Goal: Entertainment & Leisure: Consume media (video, audio)

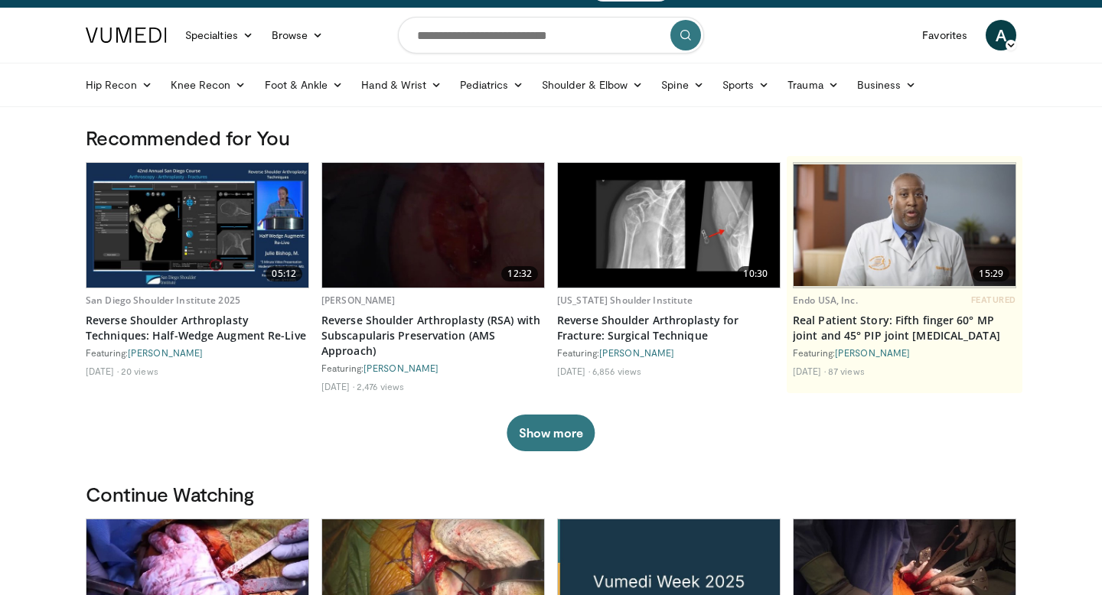
scroll to position [37, 0]
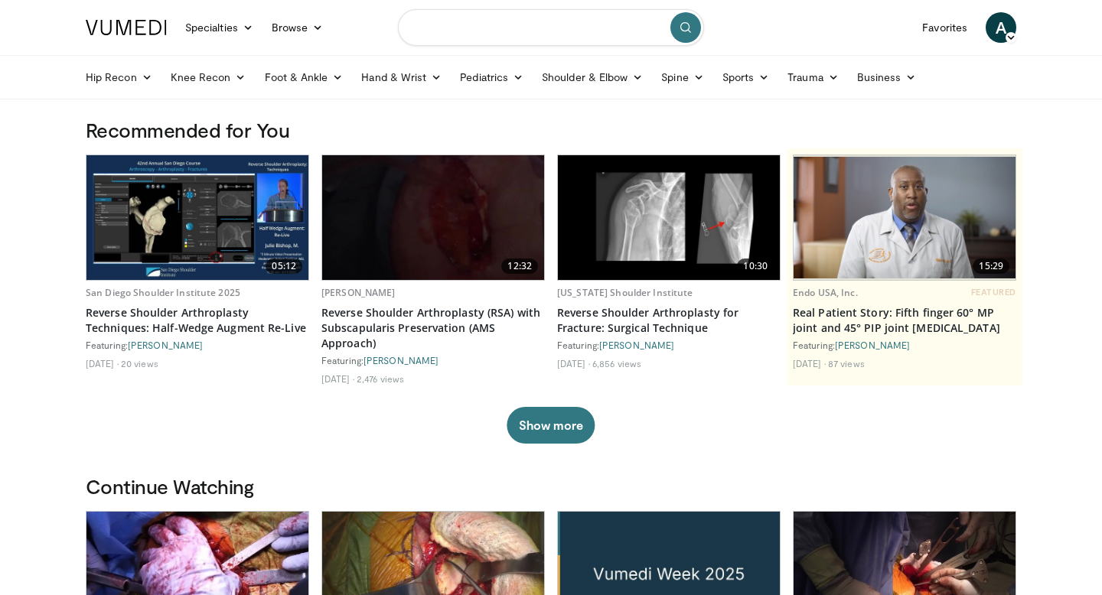
click at [462, 39] on input "Search topics, interventions" at bounding box center [551, 27] width 306 height 37
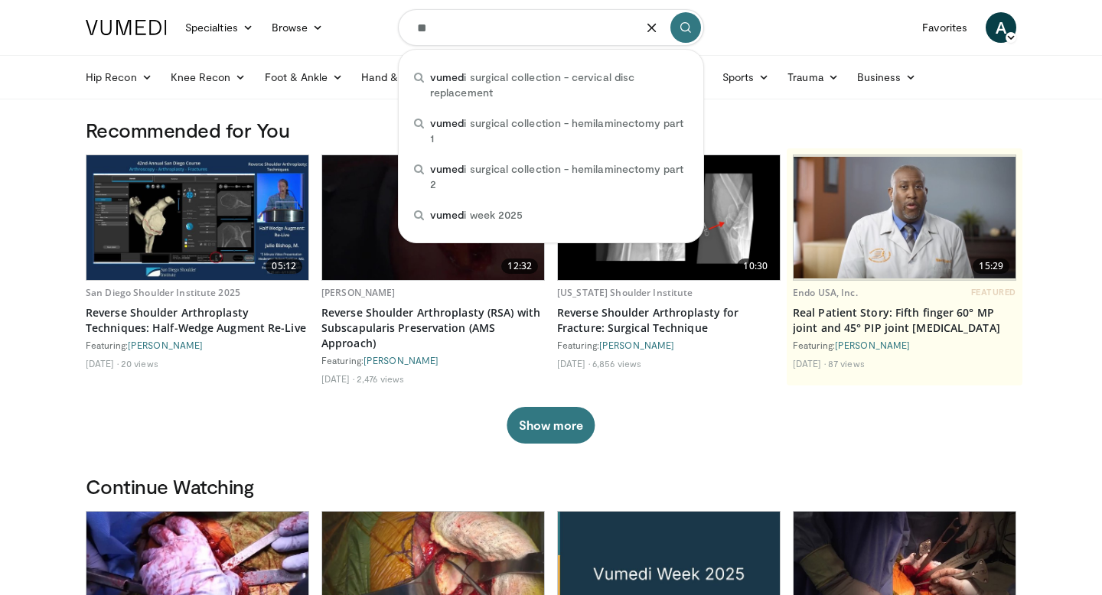
type input "*"
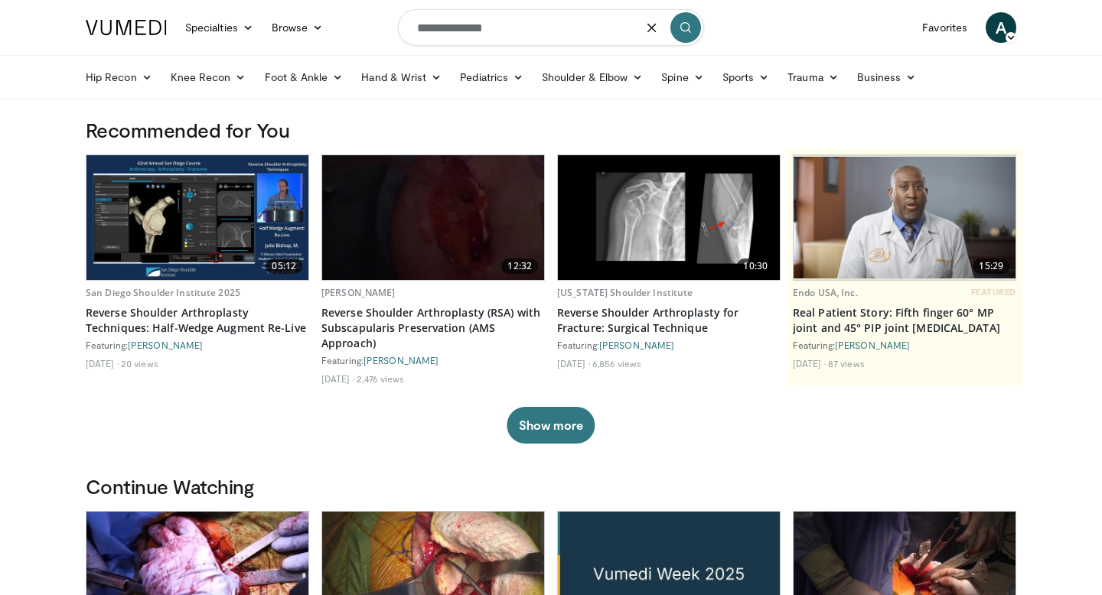
type input "**********"
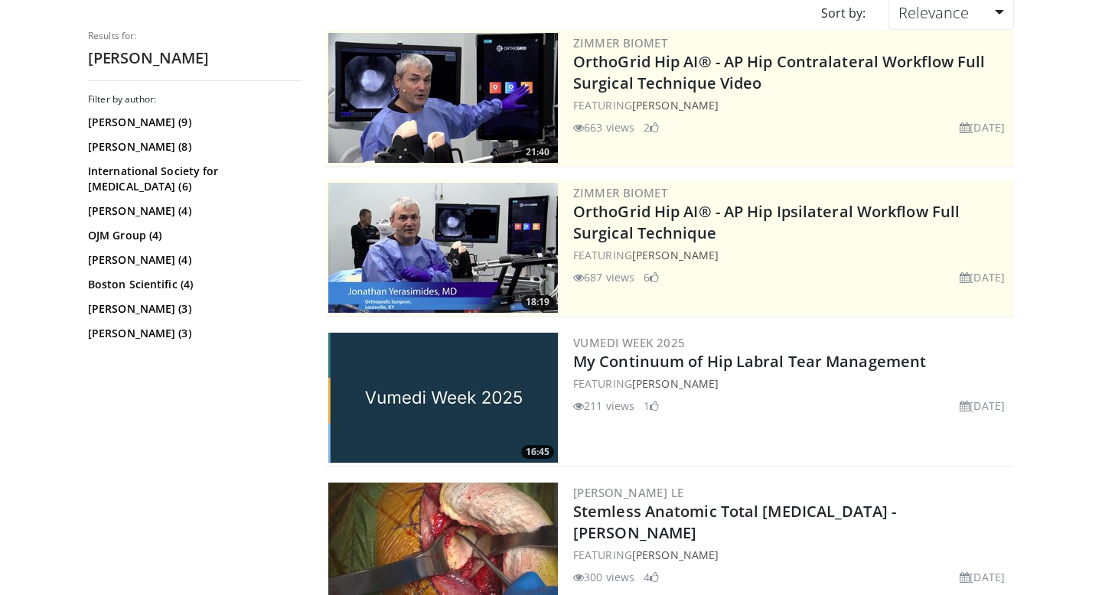
scroll to position [218, 0]
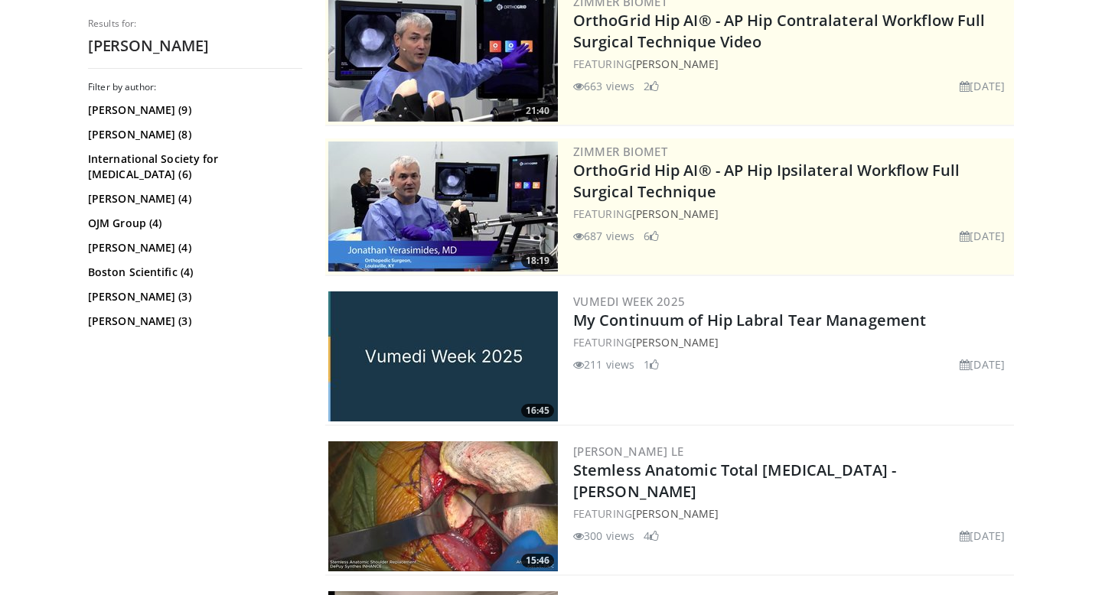
click at [425, 361] on img at bounding box center [443, 357] width 230 height 130
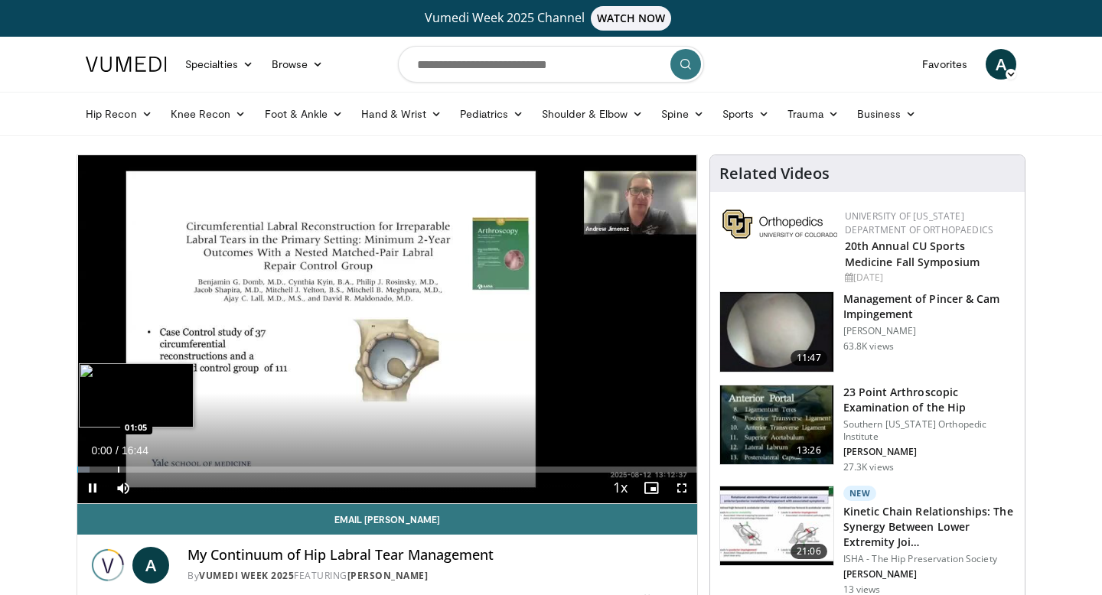
click at [118, 469] on div "Progress Bar" at bounding box center [119, 470] width 2 height 6
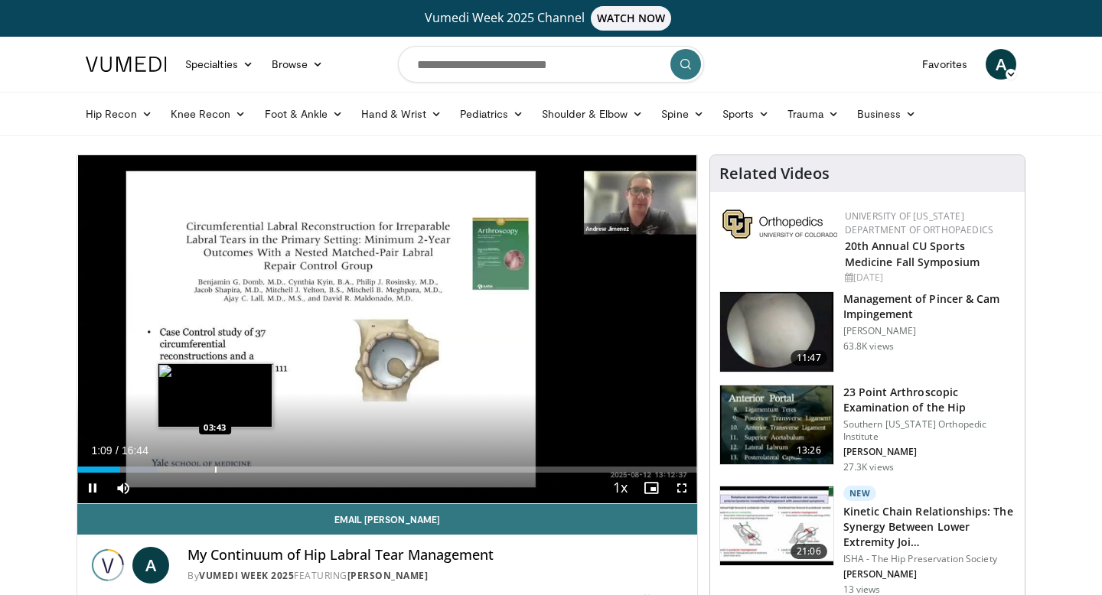
click at [215, 467] on div "Progress Bar" at bounding box center [216, 470] width 2 height 6
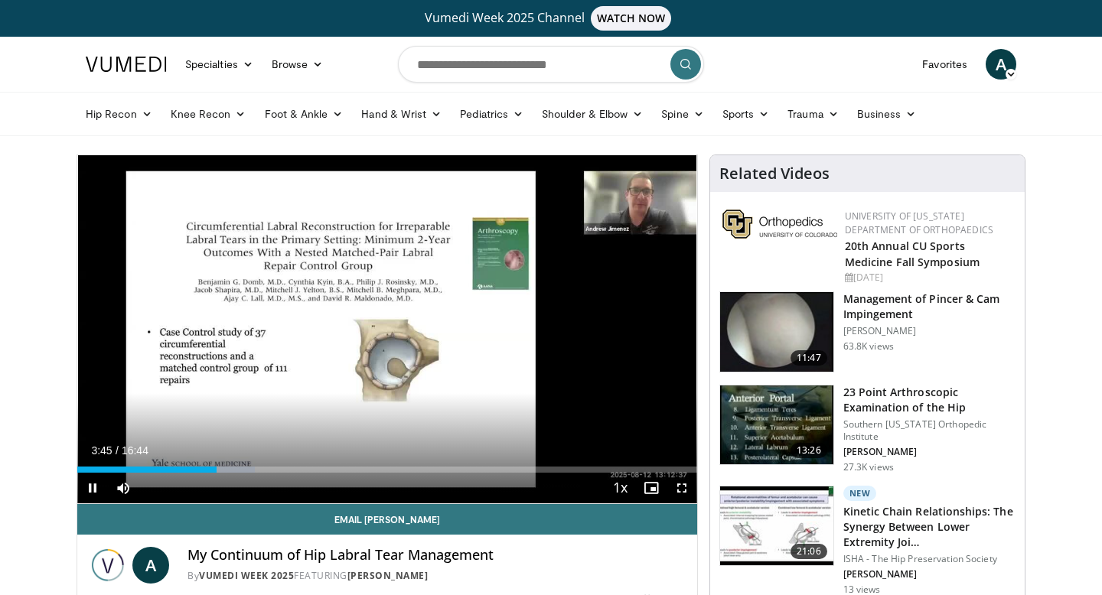
click at [357, 475] on div "Current Time 3:45 / Duration 16:44 Pause Skip Backward Skip Forward Mute Loaded…" at bounding box center [387, 488] width 620 height 31
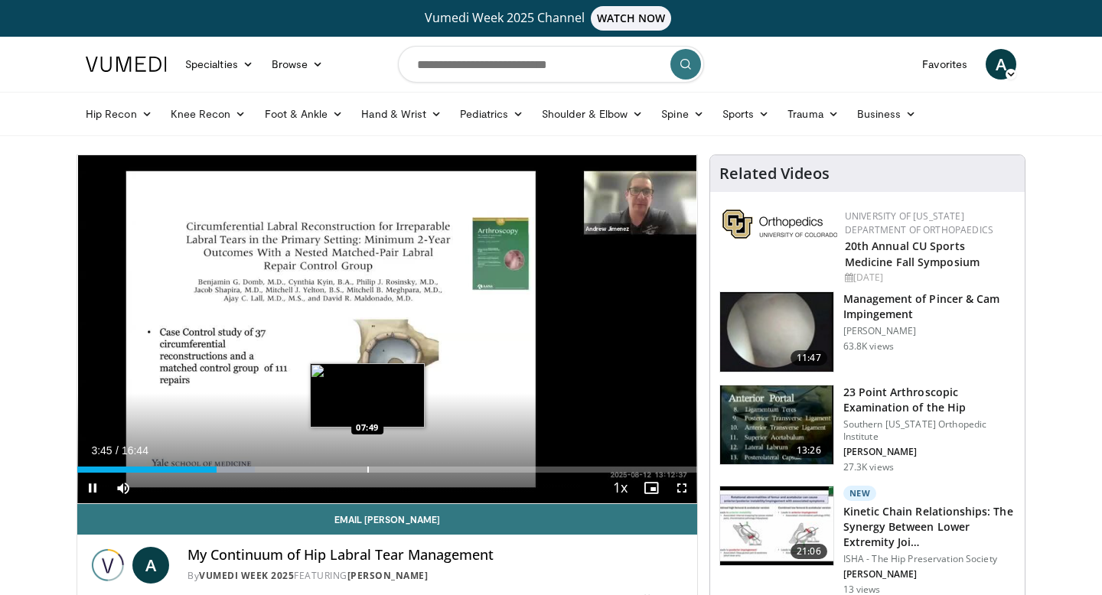
click at [367, 465] on div "Loaded : 28.65% 03:45 07:49" at bounding box center [387, 465] width 620 height 15
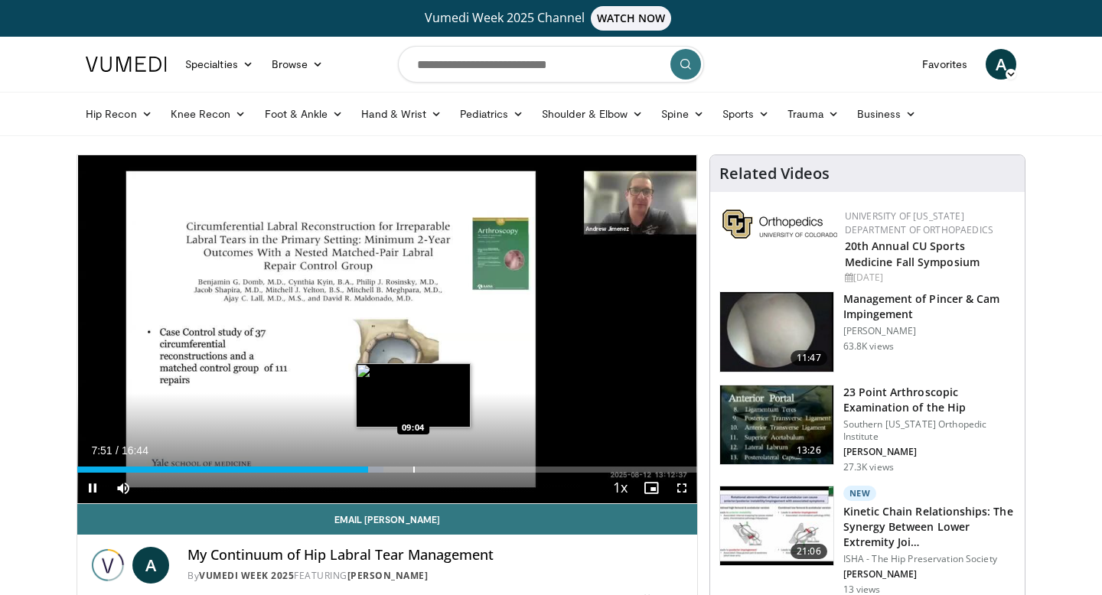
click at [413, 464] on div "Loaded : 49.40% 07:51 09:04" at bounding box center [387, 465] width 620 height 15
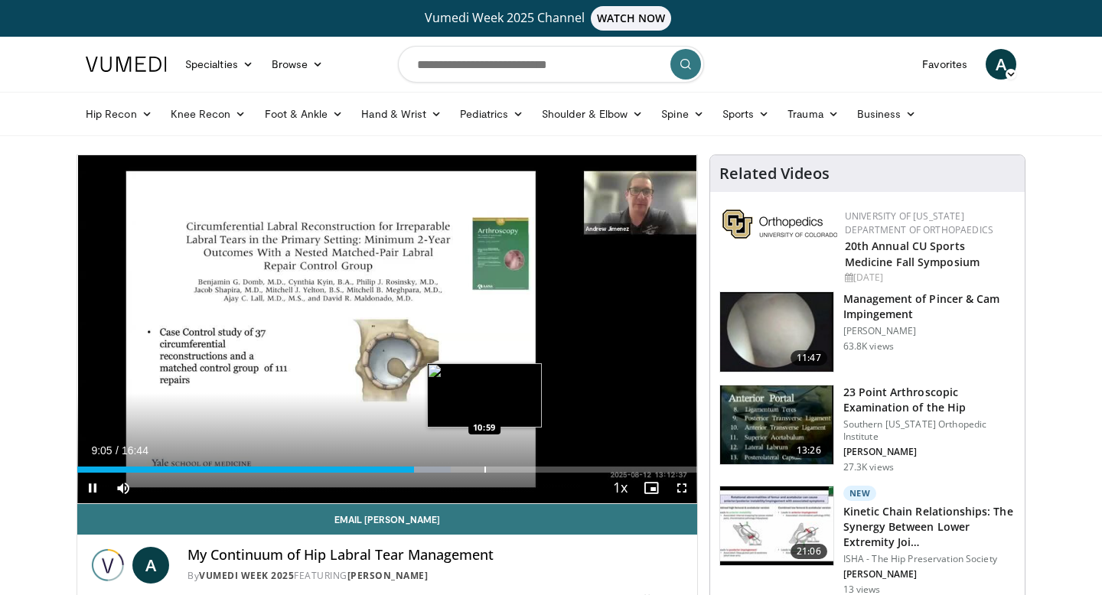
click at [484, 466] on div "Loaded : 60.27% 09:05 10:59" at bounding box center [387, 465] width 620 height 15
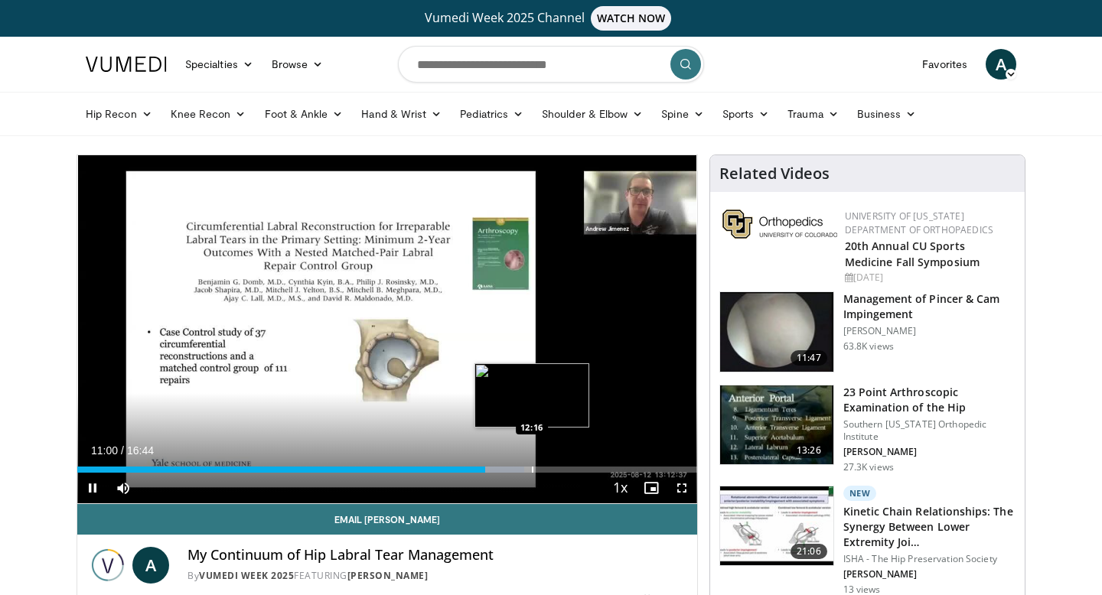
click at [532, 470] on div "Progress Bar" at bounding box center [533, 470] width 2 height 6
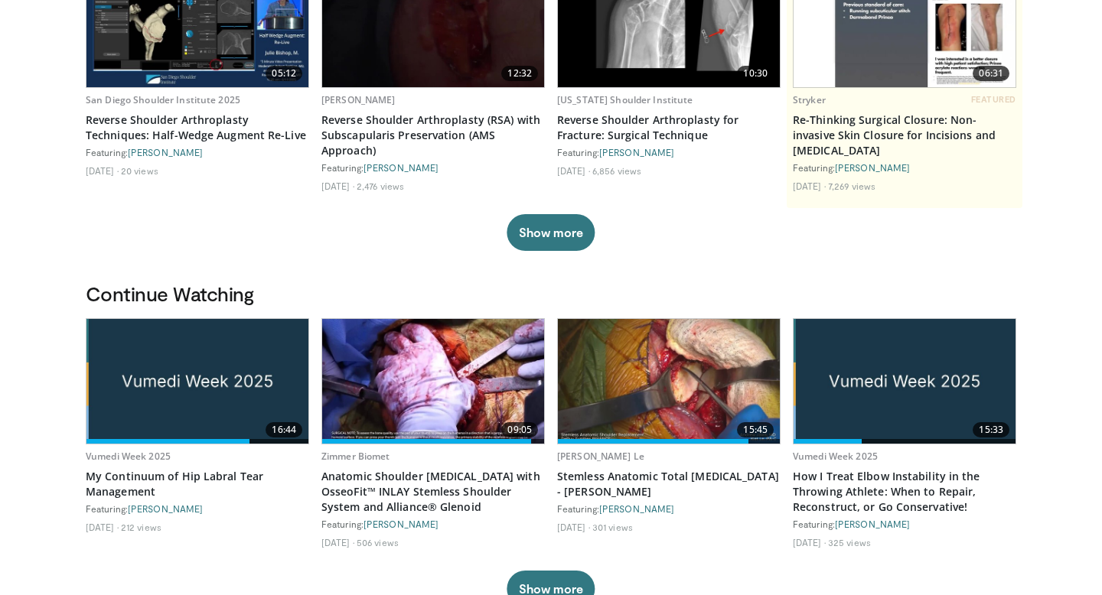
scroll to position [359, 0]
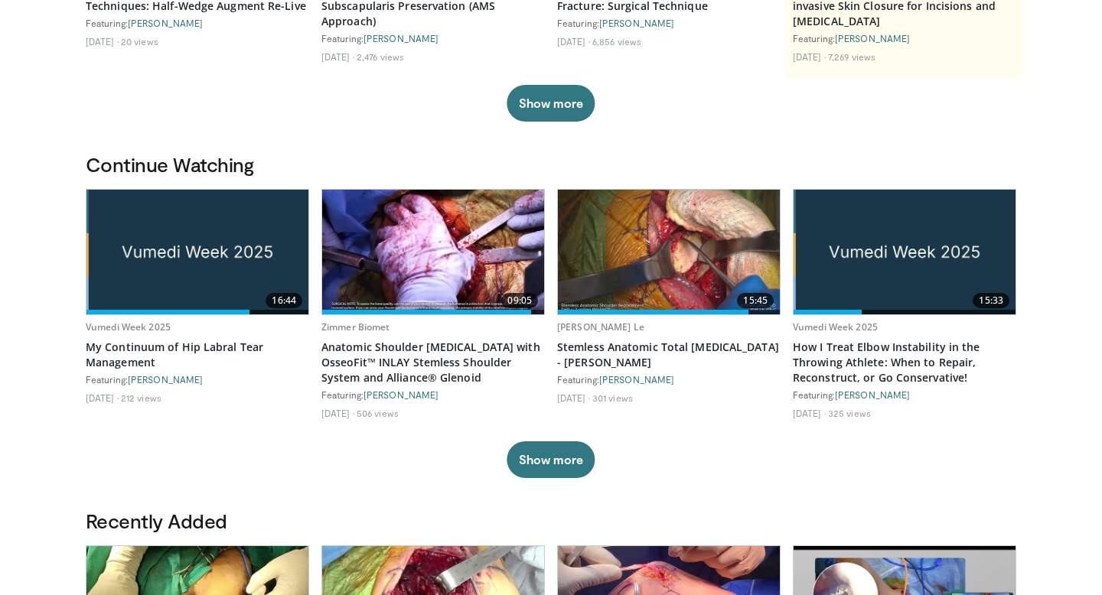
click at [217, 245] on img at bounding box center [197, 252] width 222 height 125
